Goal: Task Accomplishment & Management: Use online tool/utility

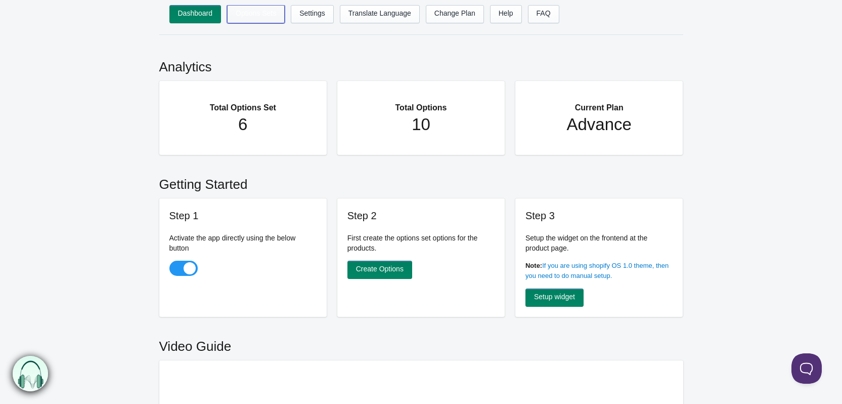
click at [260, 18] on link "Options Sets" at bounding box center [256, 14] width 58 height 18
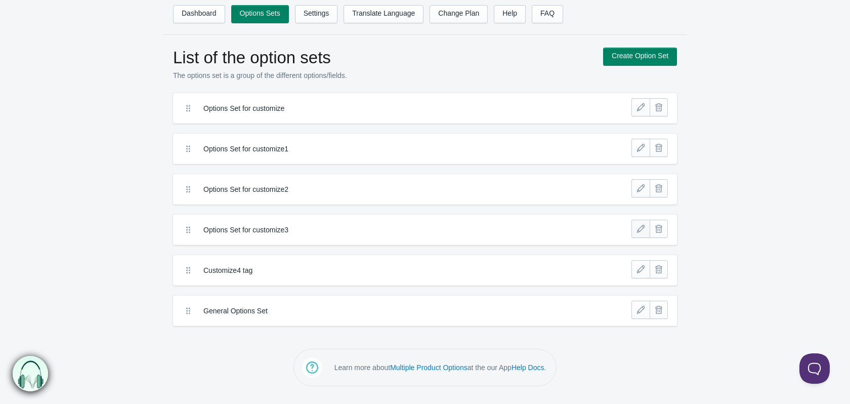
click at [639, 227] on link at bounding box center [640, 228] width 18 height 18
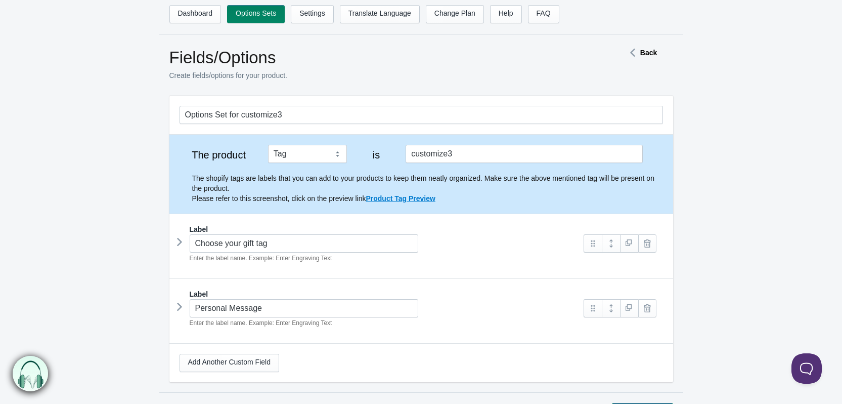
click at [180, 245] on icon at bounding box center [180, 241] width 0 height 15
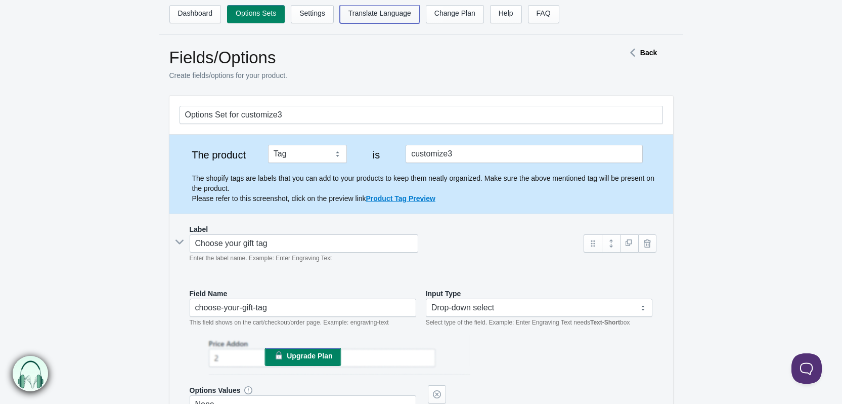
click at [381, 11] on link "Translate Language" at bounding box center [380, 14] width 80 height 18
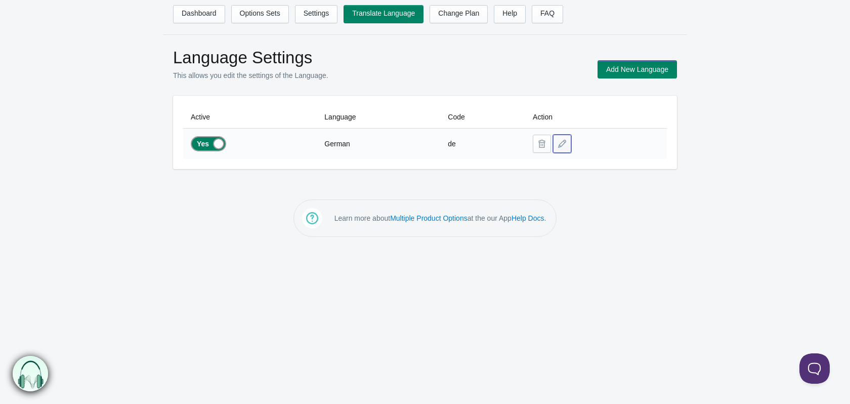
click at [555, 142] on button at bounding box center [562, 144] width 18 height 18
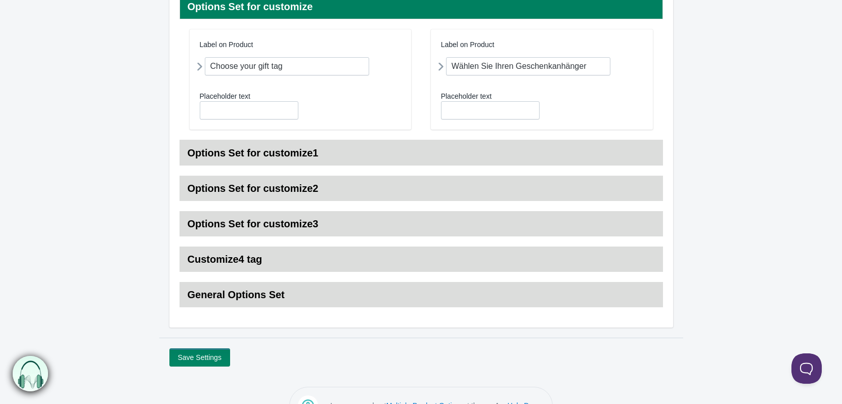
scroll to position [170, 0]
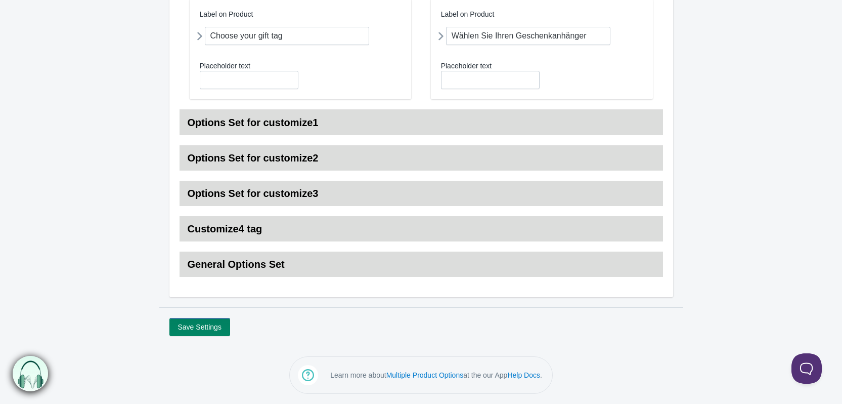
click at [251, 198] on h3 "Options Set for customize3" at bounding box center [421, 193] width 483 height 25
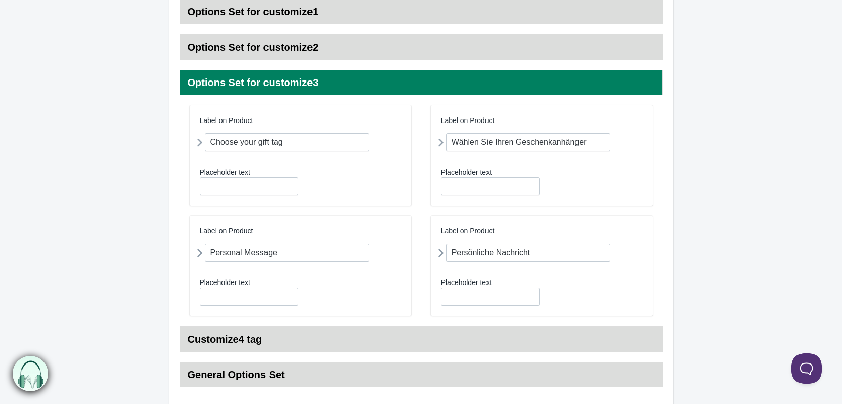
click at [441, 254] on icon at bounding box center [441, 252] width 0 height 19
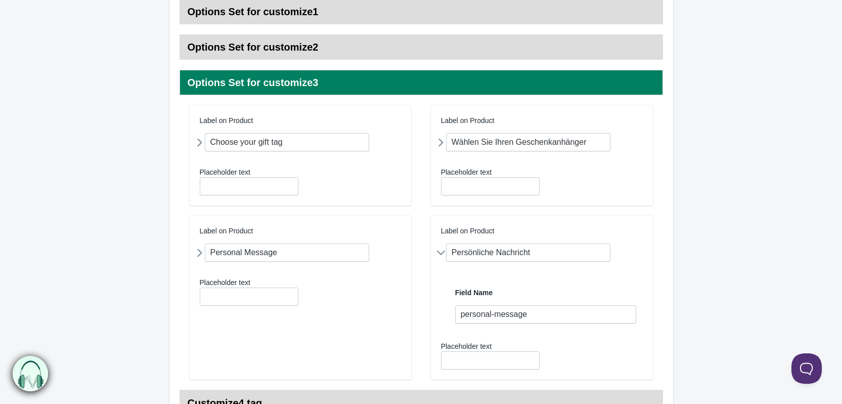
click at [442, 253] on icon at bounding box center [440, 253] width 19 height 0
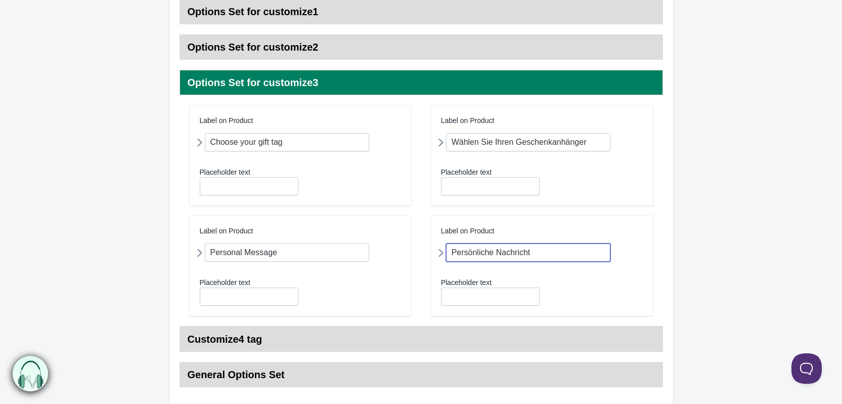
click at [467, 249] on input "Persönliche Nachricht" at bounding box center [528, 252] width 165 height 18
click at [365, 86] on h3 "Options Set for customize3" at bounding box center [421, 82] width 483 height 25
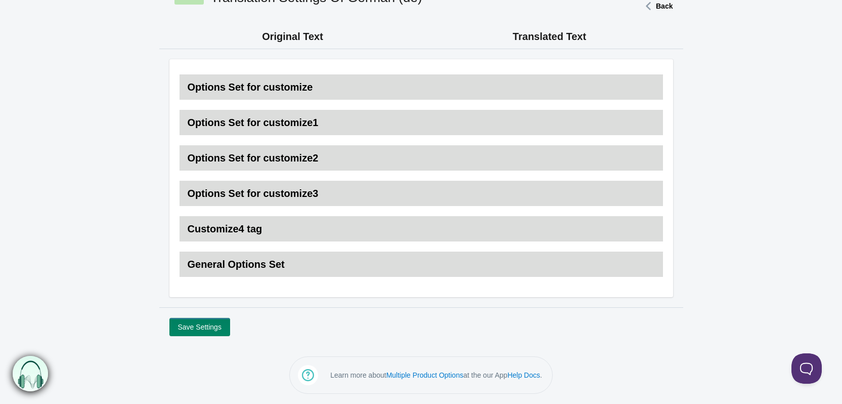
scroll to position [59, 0]
click at [508, 34] on h3 "Translated Text" at bounding box center [549, 36] width 247 height 14
click at [537, 37] on h3 "Translated Text" at bounding box center [549, 36] width 247 height 14
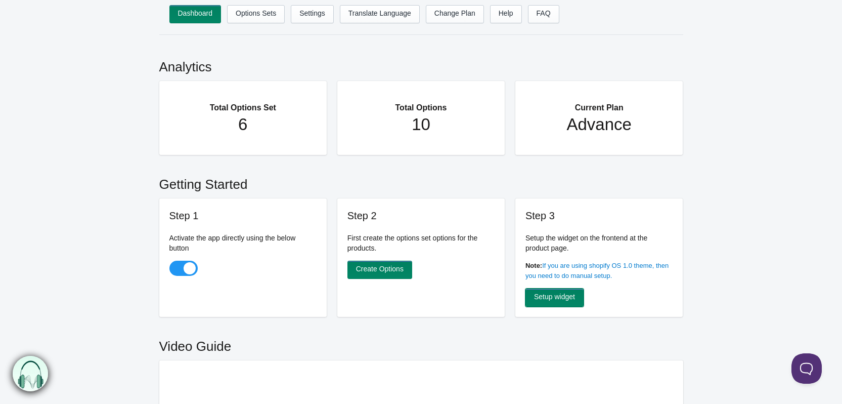
click at [545, 300] on link "Setup widget" at bounding box center [554, 297] width 58 height 18
click at [261, 16] on link "Options Sets" at bounding box center [256, 14] width 58 height 18
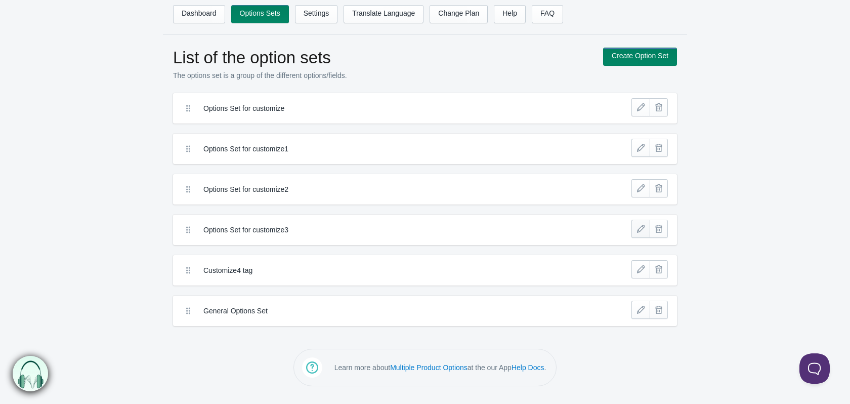
click at [636, 232] on link at bounding box center [640, 228] width 18 height 18
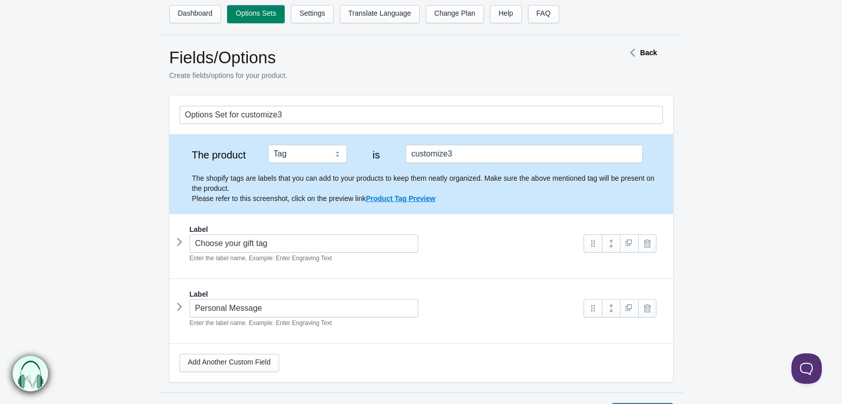
click at [180, 241] on icon at bounding box center [180, 241] width 0 height 15
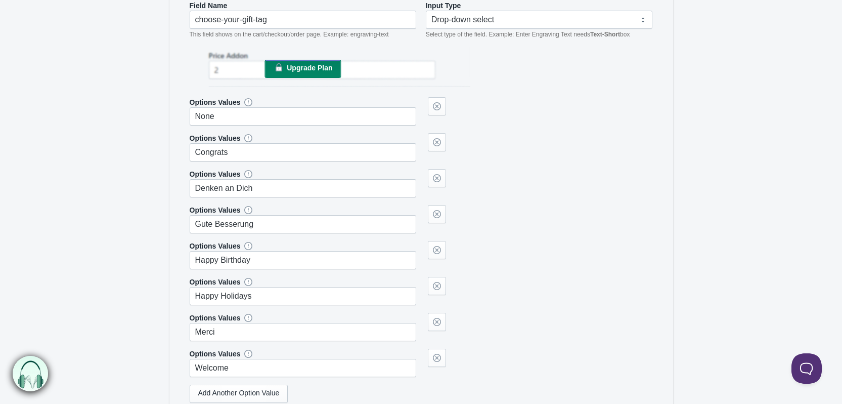
scroll to position [455, 0]
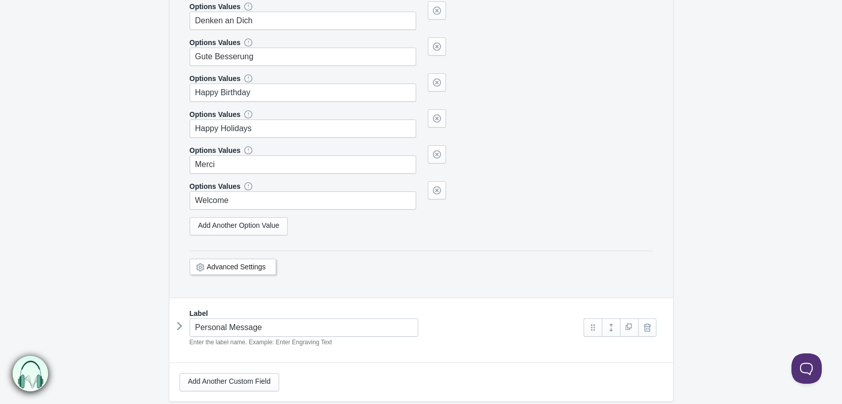
click at [180, 331] on icon at bounding box center [180, 325] width 0 height 15
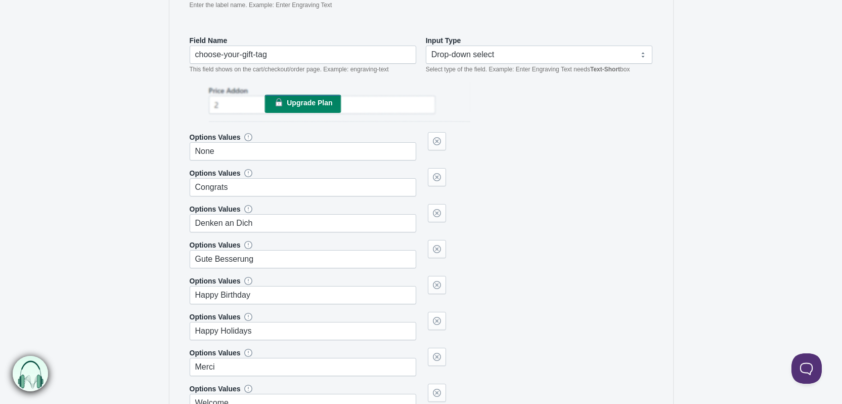
scroll to position [0, 0]
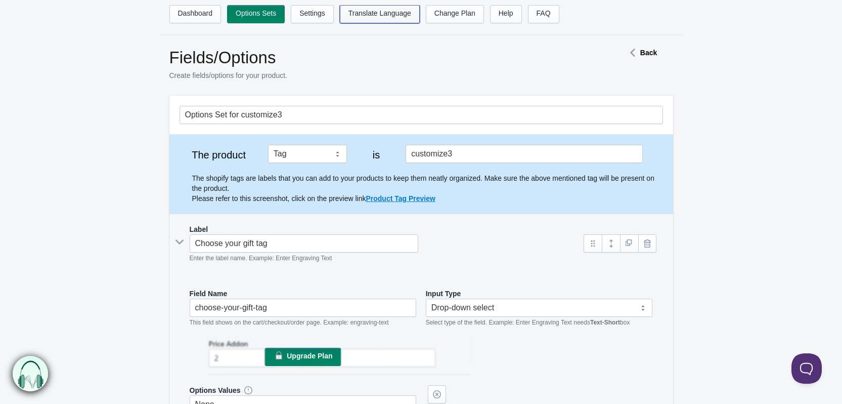
click at [367, 18] on link "Translate Language" at bounding box center [380, 14] width 80 height 18
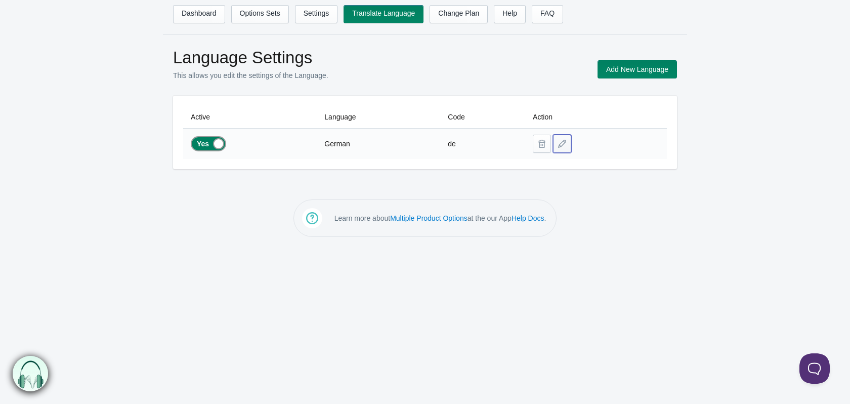
click at [557, 140] on button at bounding box center [562, 144] width 18 height 18
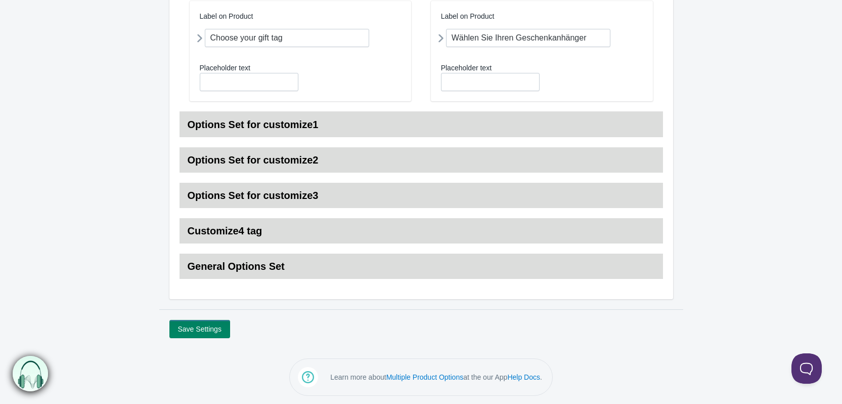
scroll to position [170, 0]
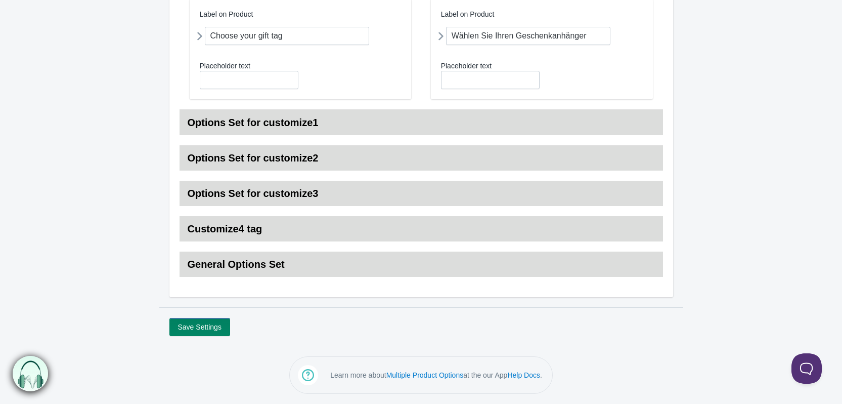
click at [364, 124] on h3 "Options Set for customize1" at bounding box center [421, 122] width 483 height 25
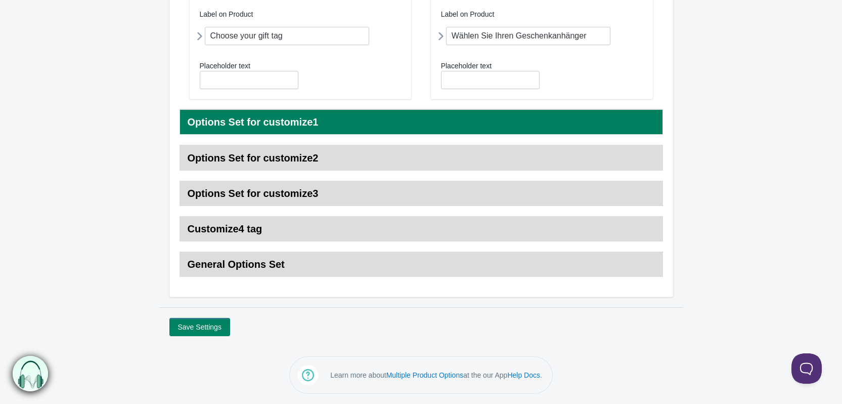
scroll to position [163, 0]
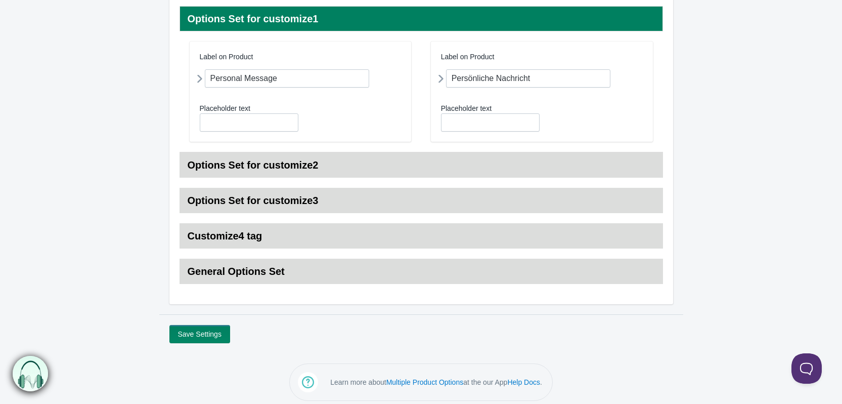
click at [438, 165] on h3 "Options Set for customize2" at bounding box center [421, 164] width 483 height 25
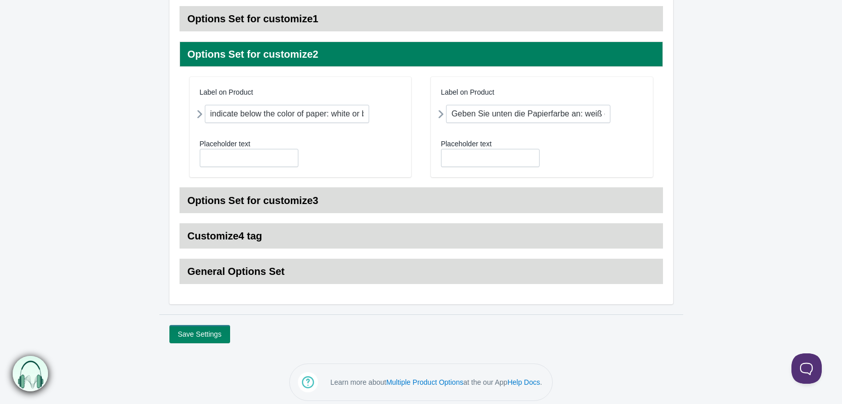
click at [441, 115] on icon at bounding box center [441, 114] width 0 height 19
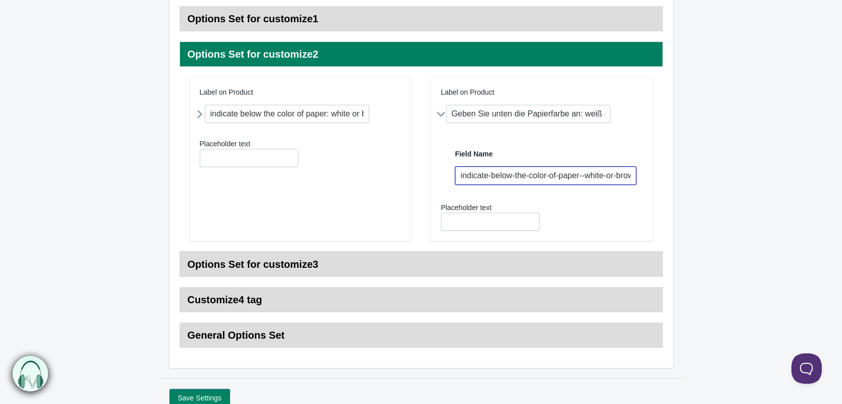
click at [533, 177] on input "indicate-below-the-color-of-paper--white-or-brown-" at bounding box center [546, 175] width 182 height 18
type input "indicate-below-the-color-of-paper--white-or-brown"
click at [489, 259] on h3 "Options Set for customize3" at bounding box center [421, 263] width 483 height 25
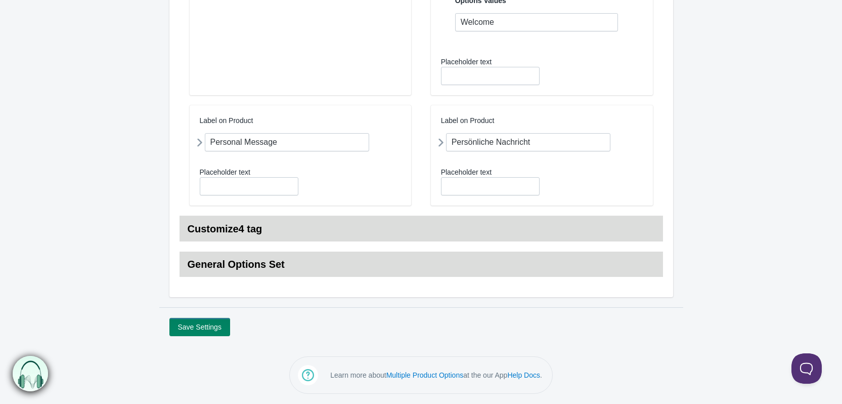
click at [484, 226] on h3 "Customize4 tag" at bounding box center [421, 228] width 483 height 25
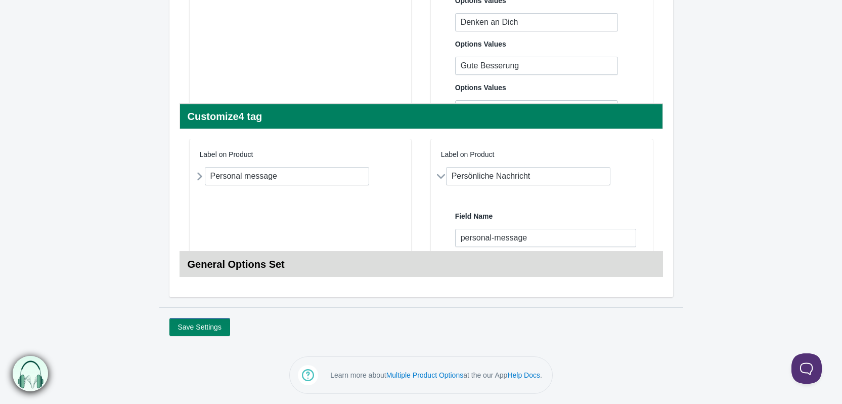
scroll to position [283, 0]
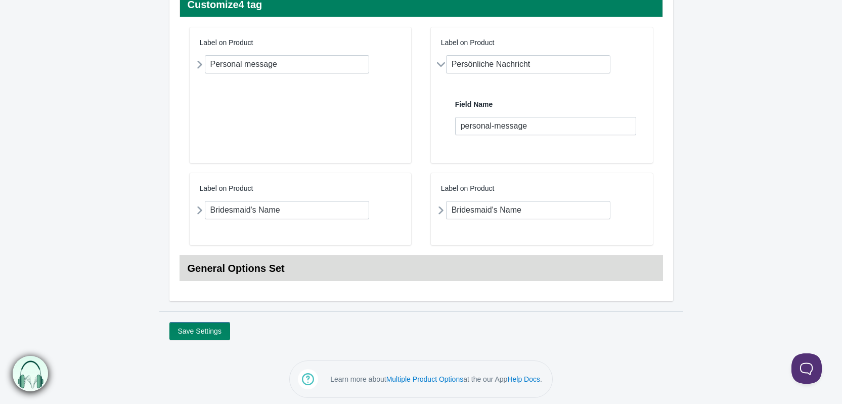
click at [513, 257] on h3 "General Options Set" at bounding box center [421, 267] width 483 height 25
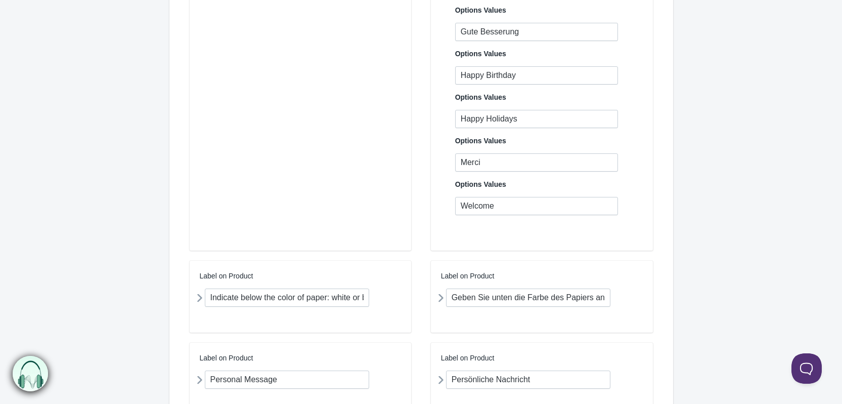
scroll to position [730, 0]
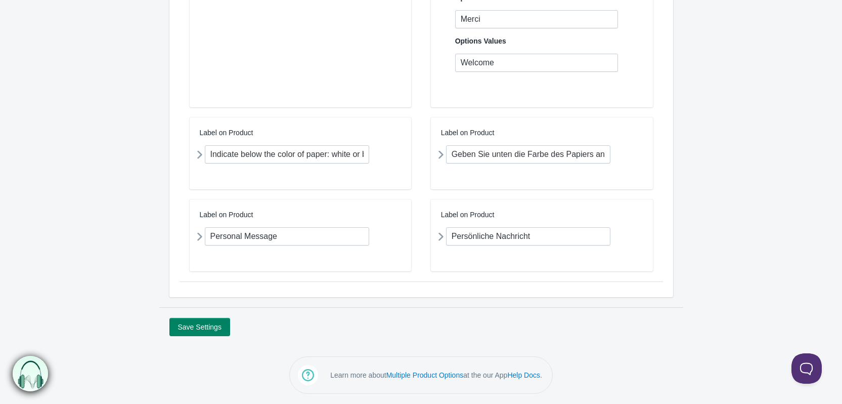
click at [441, 236] on icon at bounding box center [441, 236] width 0 height 19
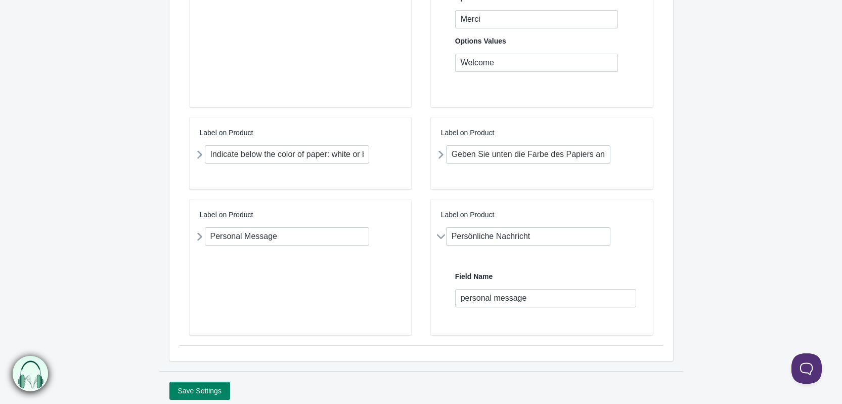
click at [441, 159] on icon at bounding box center [441, 154] width 0 height 19
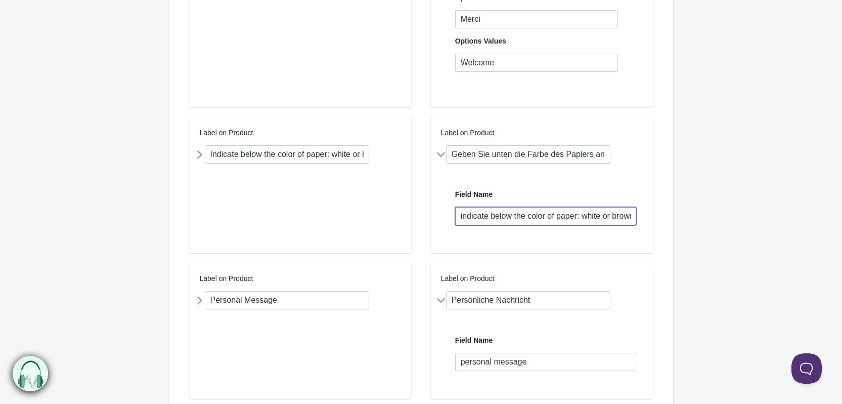
click at [490, 224] on input "indicate below the color of paper: white or brown" at bounding box center [546, 216] width 182 height 18
click at [485, 218] on input "indicate below the color of paper: white or brown" at bounding box center [546, 216] width 182 height 18
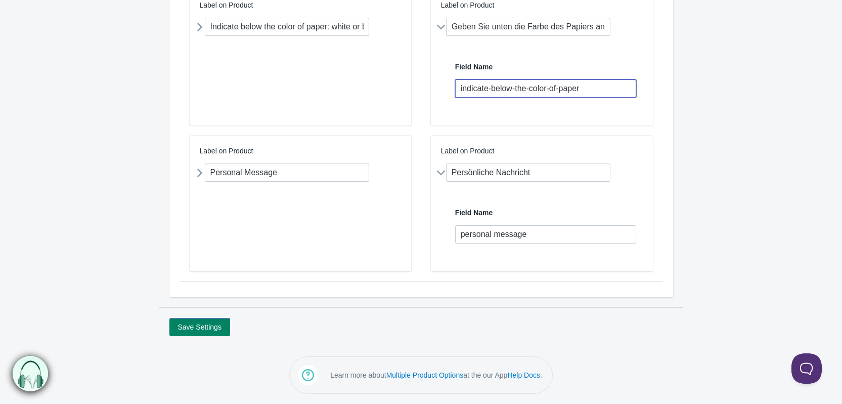
type input "indicate-below-the-color-of-paper"
click at [191, 322] on button "Save Settings" at bounding box center [199, 327] width 61 height 18
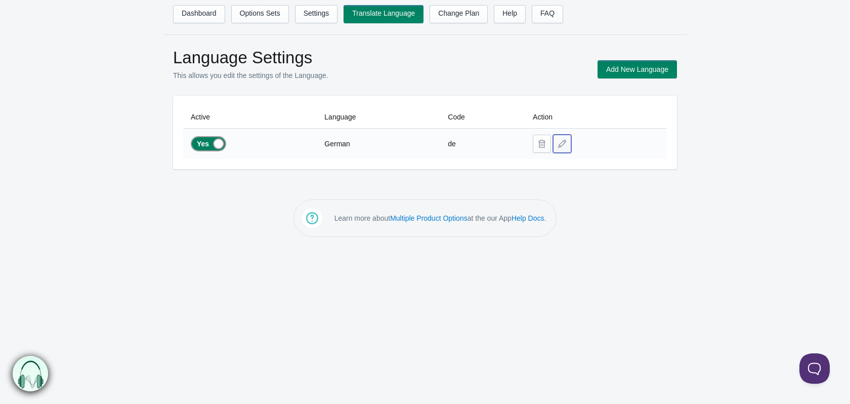
click at [564, 141] on button at bounding box center [562, 144] width 18 height 18
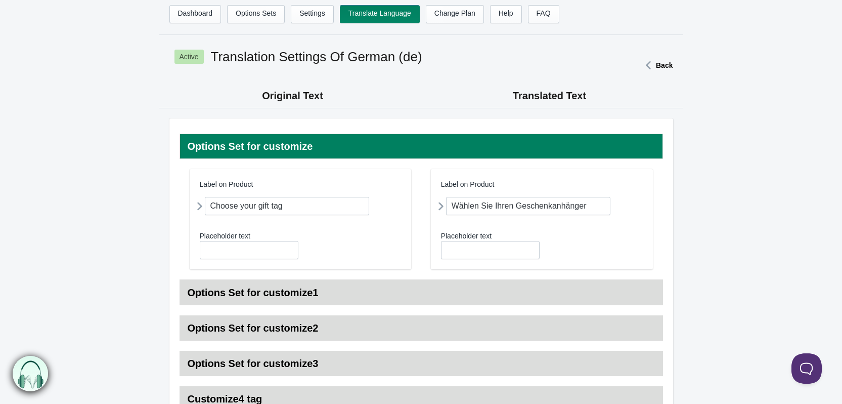
click at [441, 207] on icon at bounding box center [441, 206] width 0 height 19
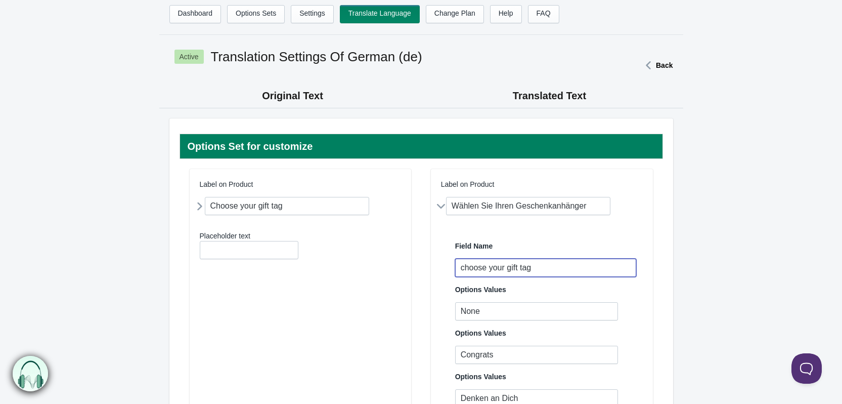
click at [485, 270] on input "choose your gift tag" at bounding box center [546, 267] width 182 height 18
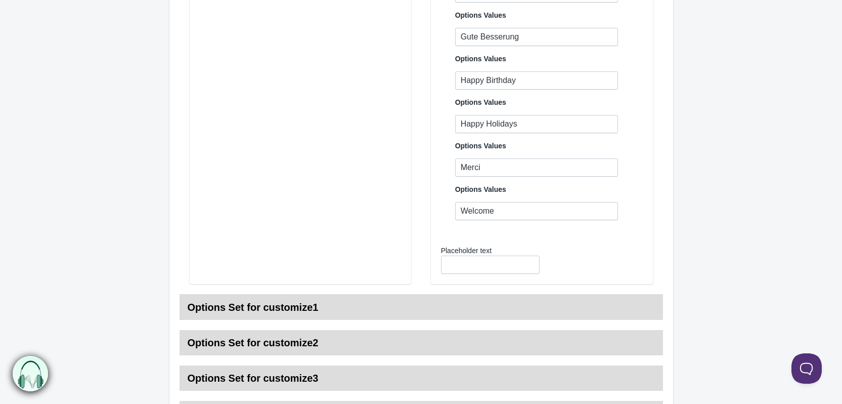
scroll to position [589, 0]
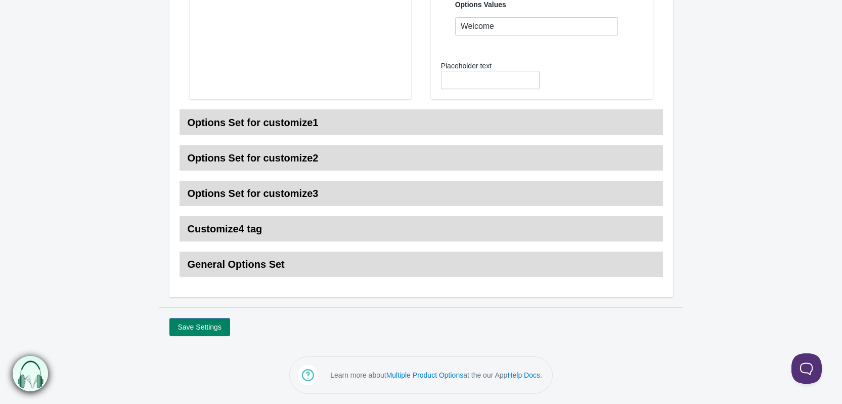
type input "choose-your-gift-tag"
click at [194, 328] on button "Save Settings" at bounding box center [199, 327] width 61 height 18
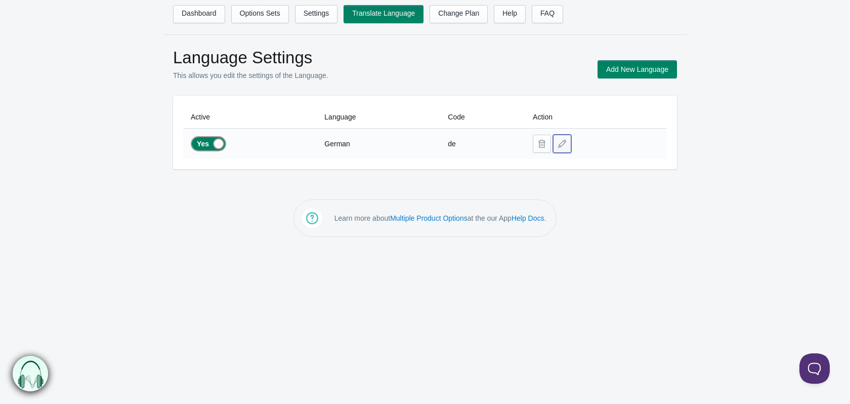
click at [558, 149] on button at bounding box center [562, 144] width 18 height 18
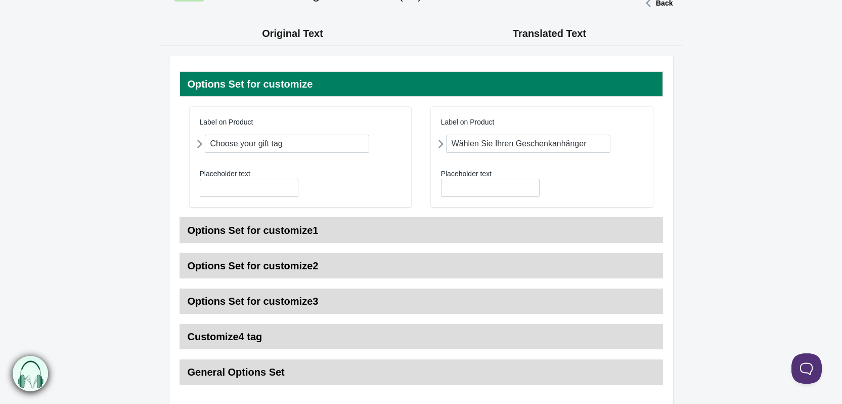
scroll to position [152, 0]
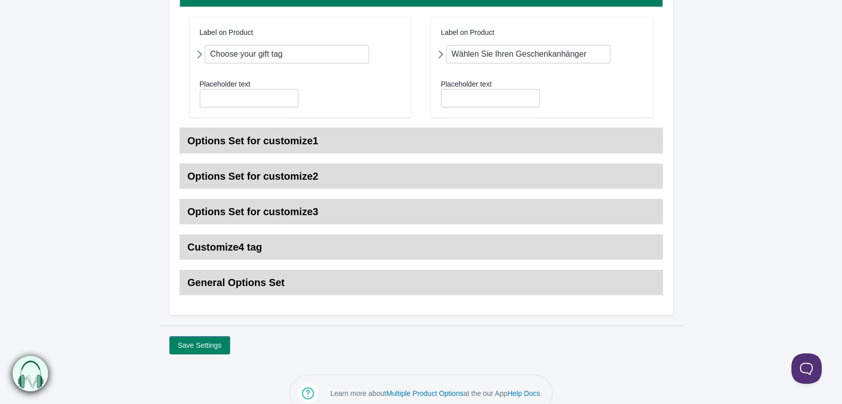
click at [362, 210] on h3 "Options Set for customize3" at bounding box center [421, 211] width 483 height 25
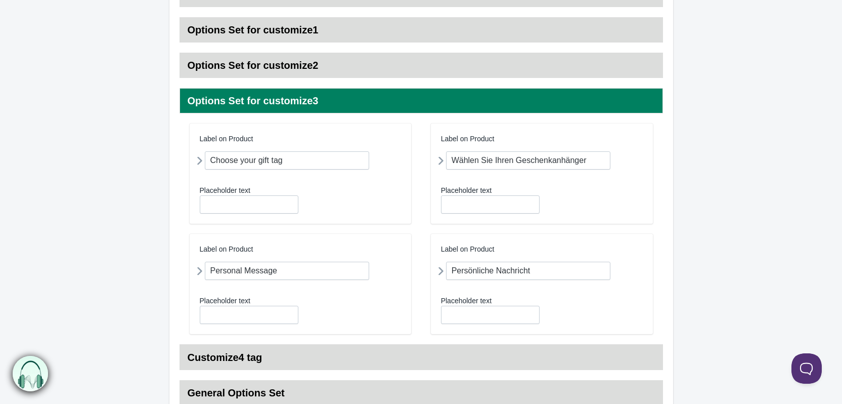
click at [441, 161] on icon at bounding box center [441, 160] width 0 height 19
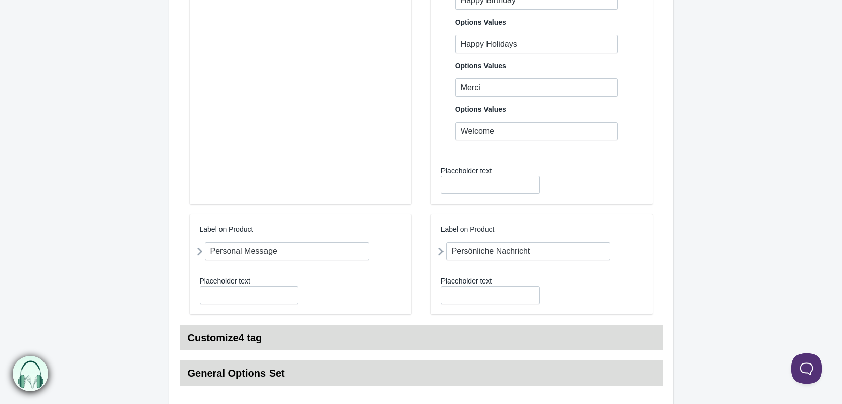
scroll to position [607, 0]
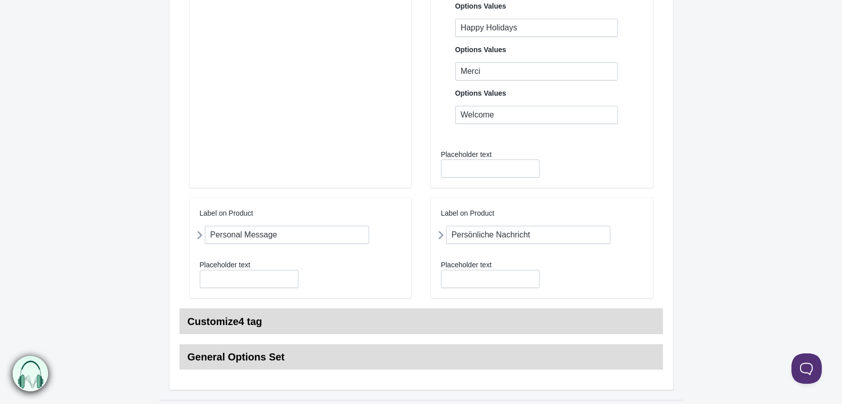
click at [441, 241] on icon at bounding box center [441, 235] width 0 height 19
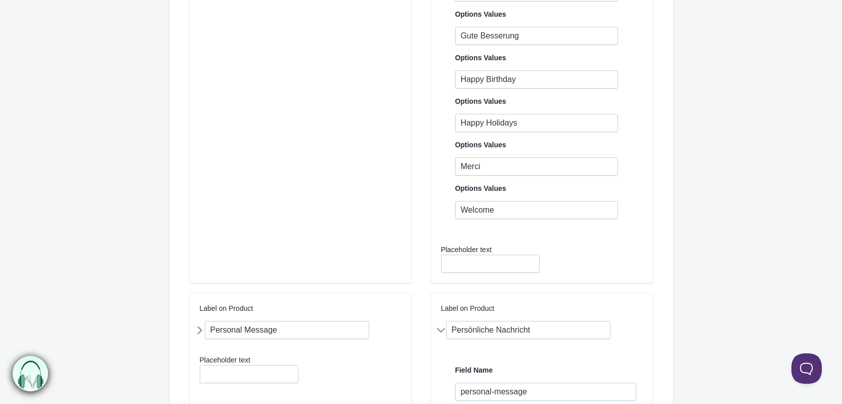
scroll to position [510, 0]
click at [460, 209] on input "Welcome" at bounding box center [536, 211] width 163 height 18
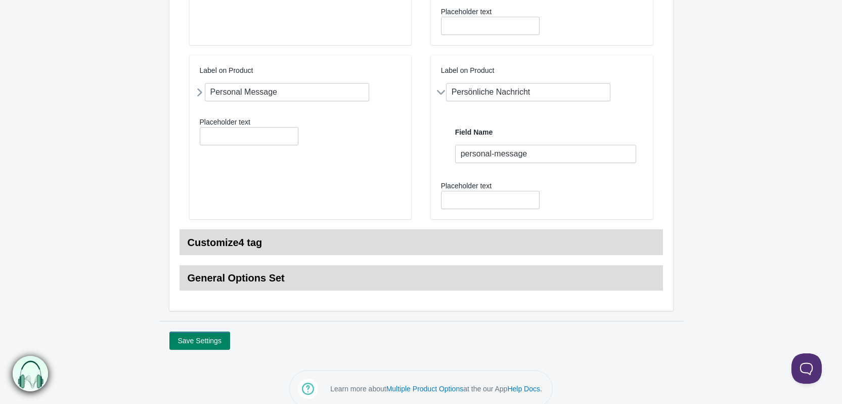
scroll to position [763, 0]
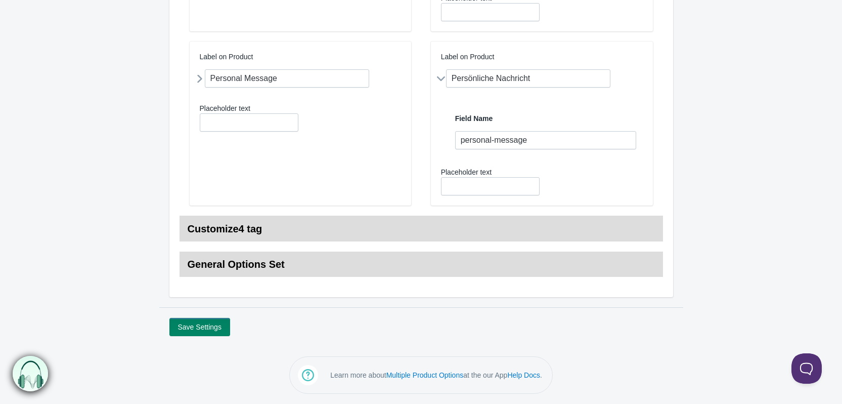
click at [369, 227] on h3 "Customize4 tag" at bounding box center [421, 228] width 483 height 25
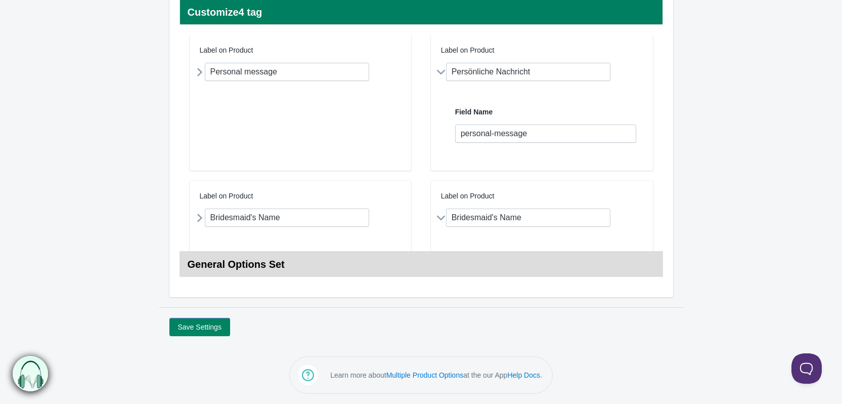
scroll to position [276, 0]
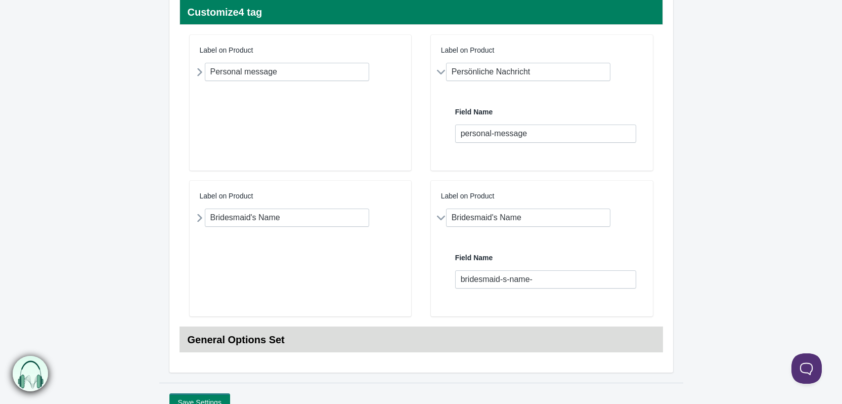
click at [436, 15] on h3 "Customize4 tag" at bounding box center [421, 11] width 483 height 25
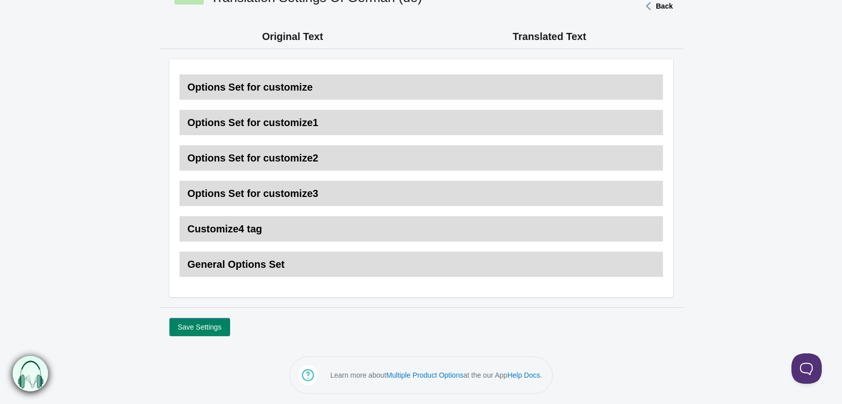
scroll to position [59, 0]
click at [392, 233] on h3 "Customize4 tag" at bounding box center [421, 228] width 483 height 25
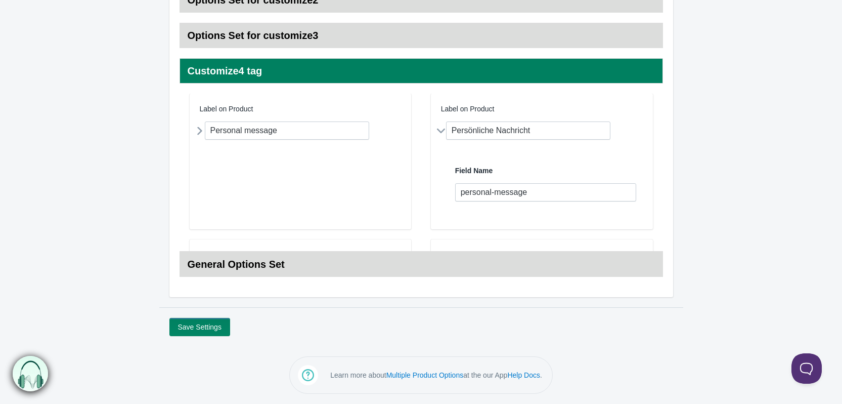
scroll to position [276, 0]
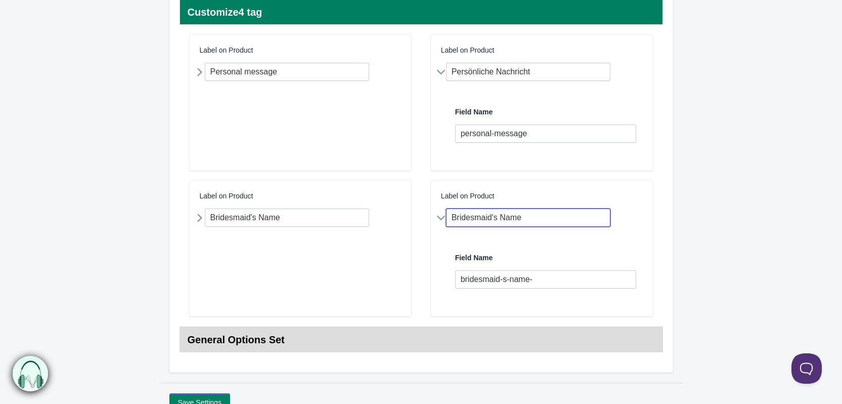
click at [491, 216] on input "Bridesmaid's Name" at bounding box center [528, 217] width 165 height 18
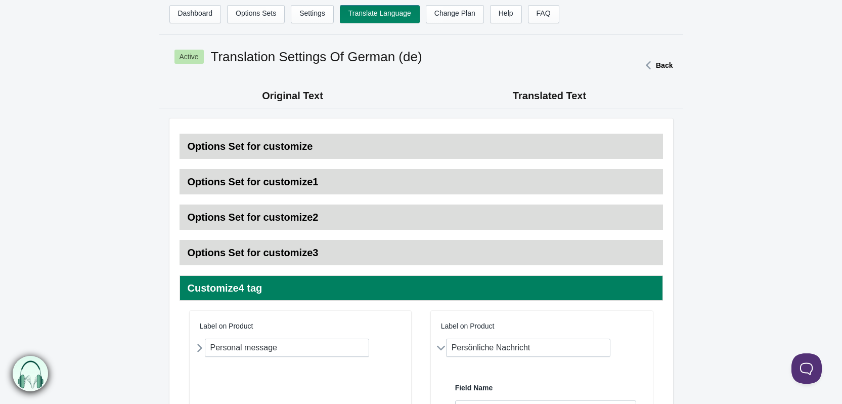
scroll to position [351, 0]
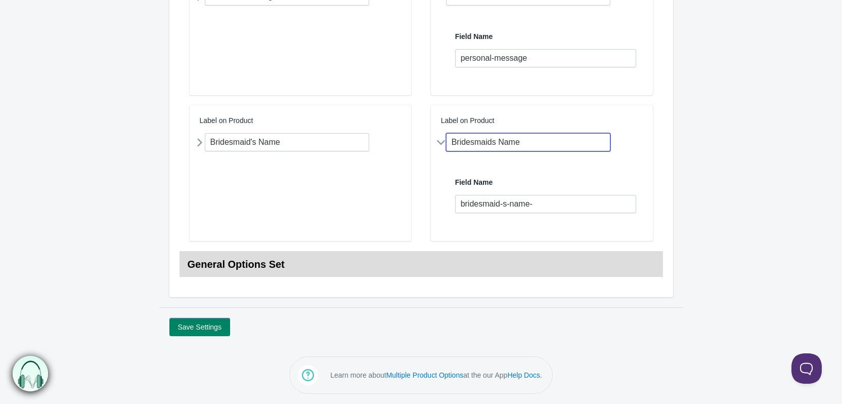
type input "Bridesmaids Name"
click at [193, 328] on button "Save Settings" at bounding box center [199, 327] width 61 height 18
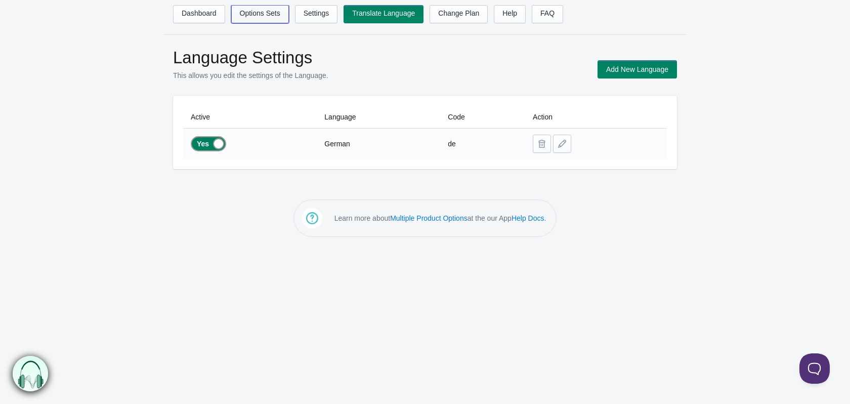
click at [254, 17] on link "Options Sets" at bounding box center [260, 14] width 58 height 18
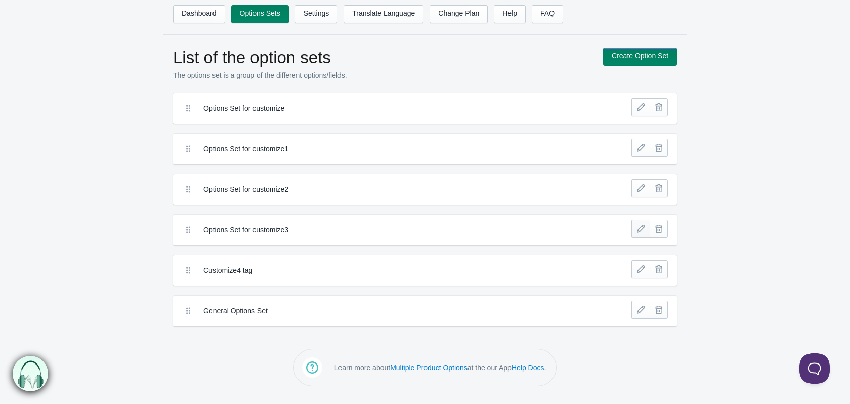
click at [641, 231] on link at bounding box center [640, 228] width 18 height 18
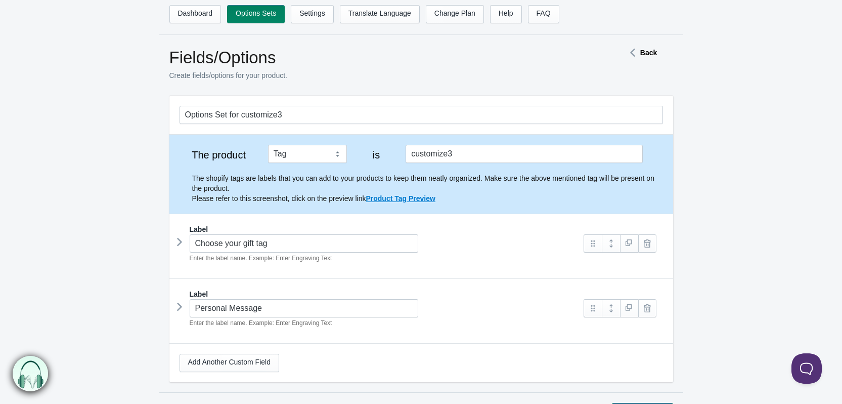
click at [180, 246] on icon at bounding box center [180, 241] width 0 height 15
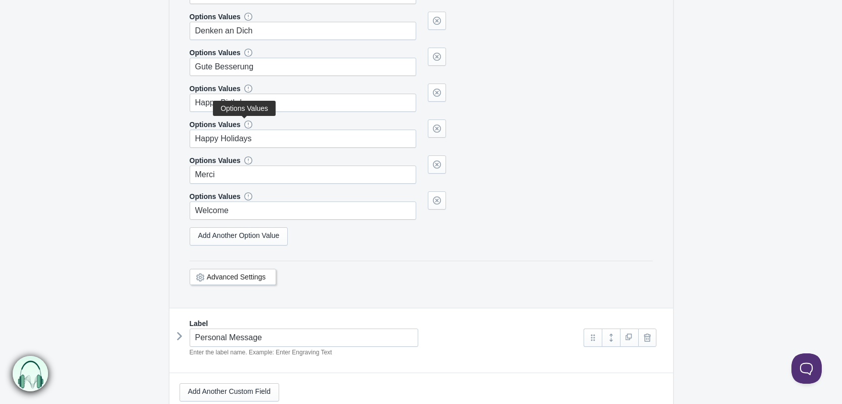
scroll to position [455, 0]
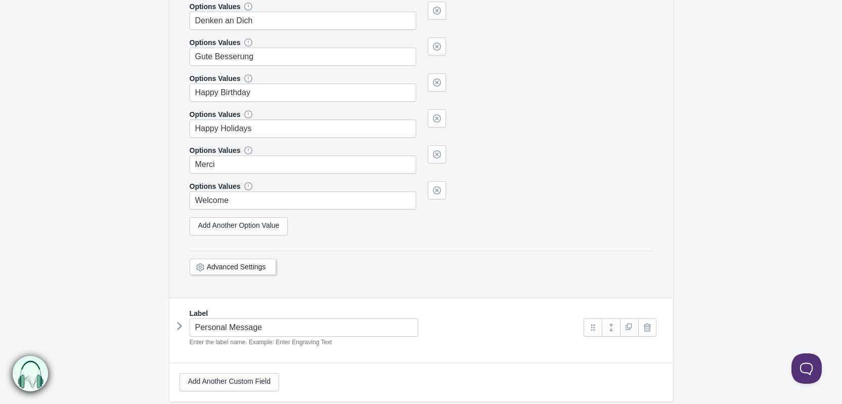
click at [173, 331] on div "Label Personal Message Enter the label name. Example: Enter Engraving Text" at bounding box center [421, 326] width 504 height 57
click at [180, 329] on icon at bounding box center [180, 325] width 0 height 15
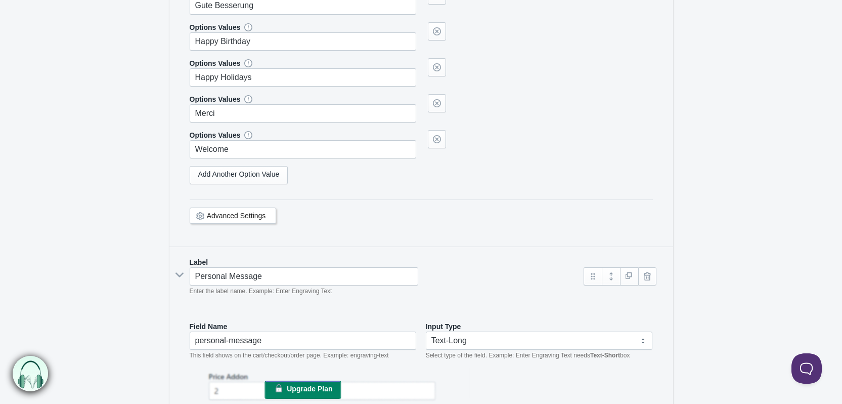
scroll to position [509, 0]
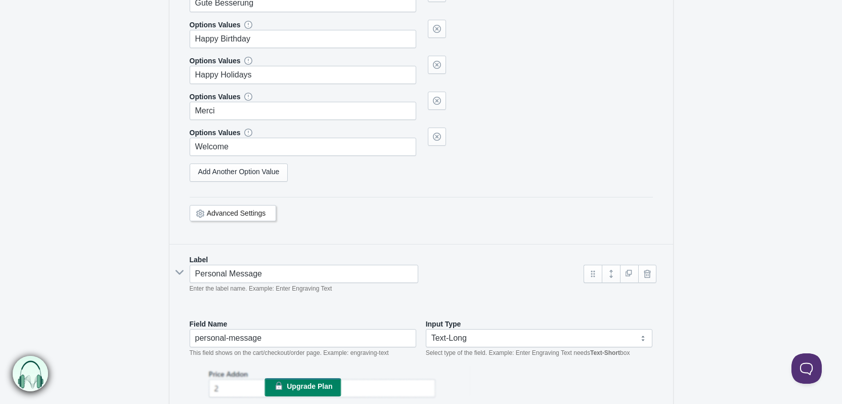
click at [238, 213] on link "Advanced Settings" at bounding box center [236, 213] width 59 height 8
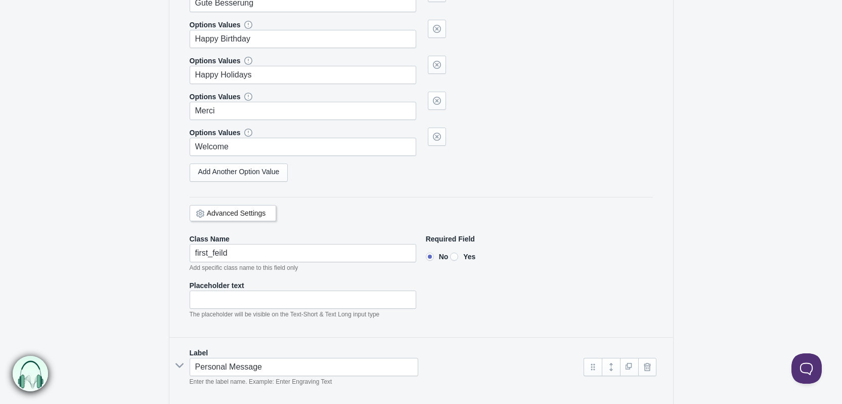
click at [238, 213] on link "Advanced Settings" at bounding box center [236, 213] width 59 height 8
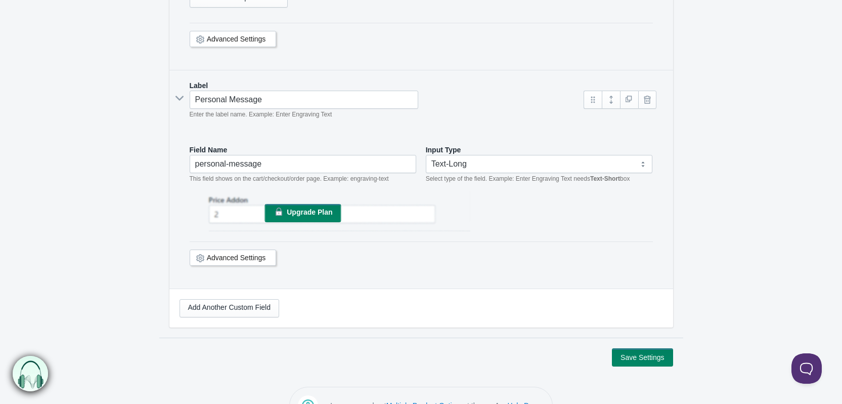
scroll to position [711, 0]
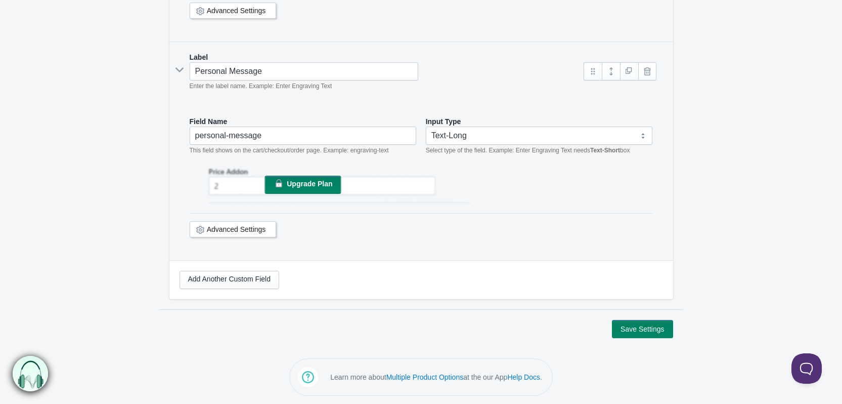
click at [240, 232] on div "Advanced Settings" at bounding box center [233, 229] width 87 height 16
click at [240, 227] on link "Advanced Settings" at bounding box center [236, 229] width 59 height 8
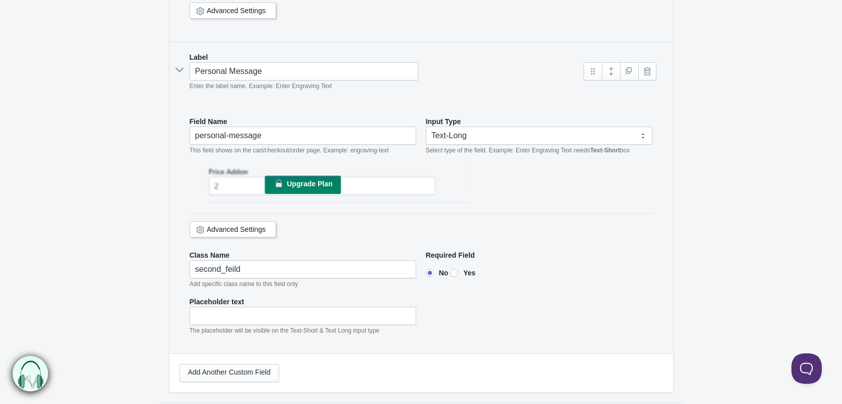
click at [240, 227] on link "Advanced Settings" at bounding box center [236, 229] width 59 height 8
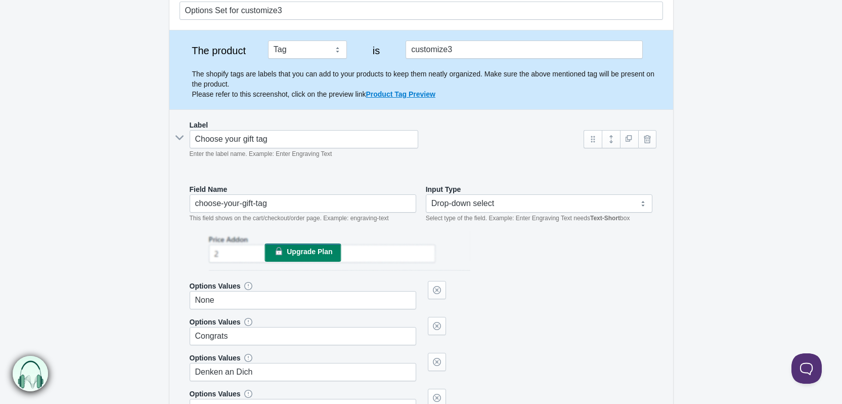
scroll to position [0, 0]
